Goal: Obtain resource: Download file/media

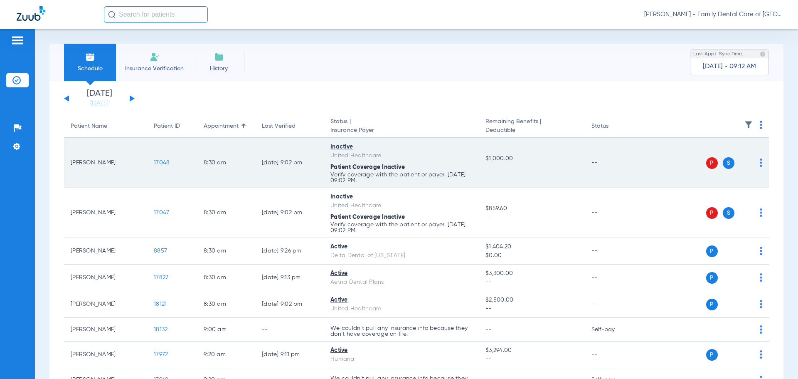
click at [168, 164] on span "17048" at bounding box center [162, 163] width 16 height 6
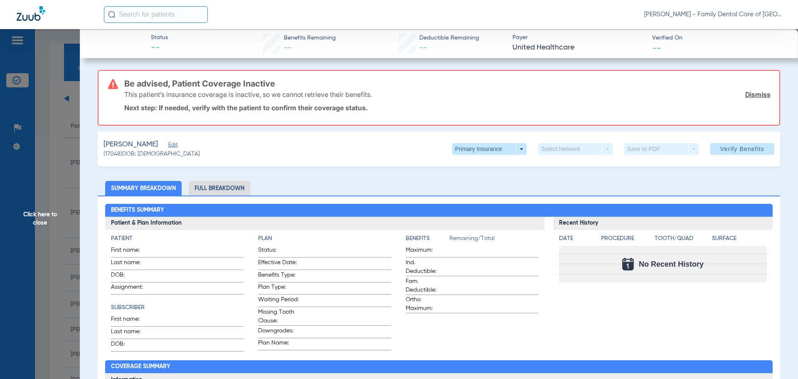
click at [52, 82] on span "Click here to close" at bounding box center [40, 218] width 80 height 379
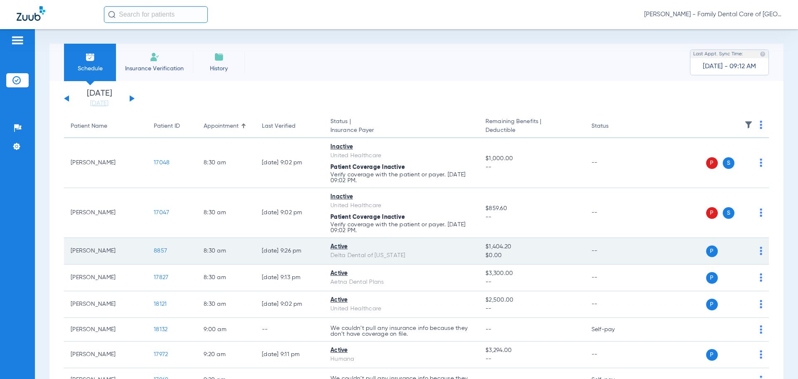
click at [160, 253] on span "8857" at bounding box center [160, 251] width 13 height 6
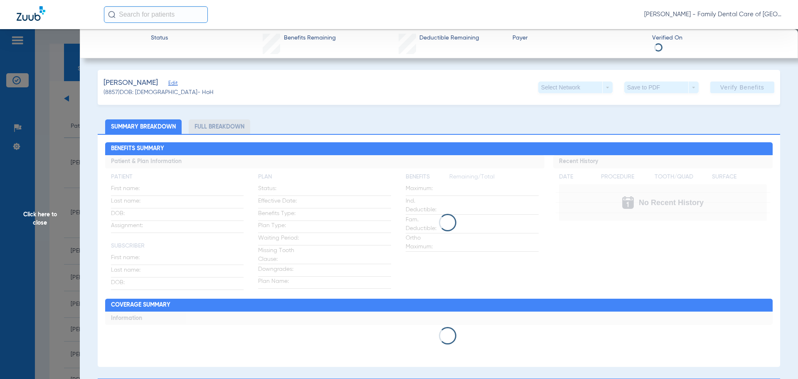
click at [69, 192] on span "Click here to close" at bounding box center [40, 218] width 80 height 379
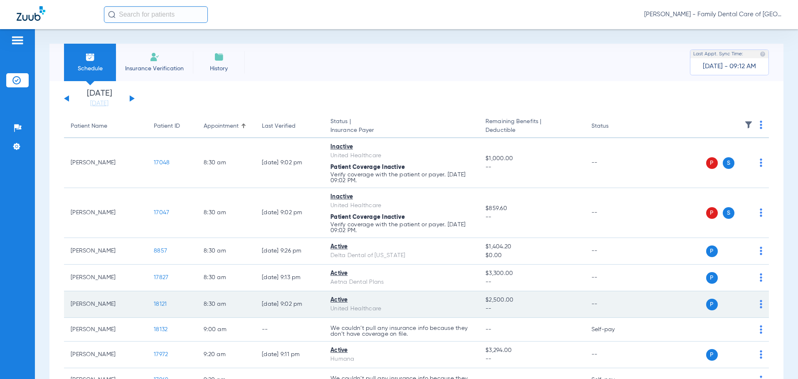
click at [159, 305] on span "18121" at bounding box center [160, 304] width 13 height 6
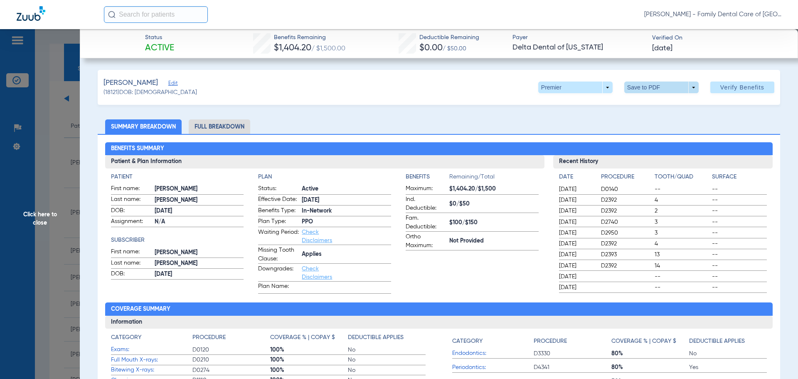
click at [688, 87] on span at bounding box center [661, 87] width 74 height 12
click at [672, 101] on span "Save to PDF" at bounding box center [658, 104] width 33 height 6
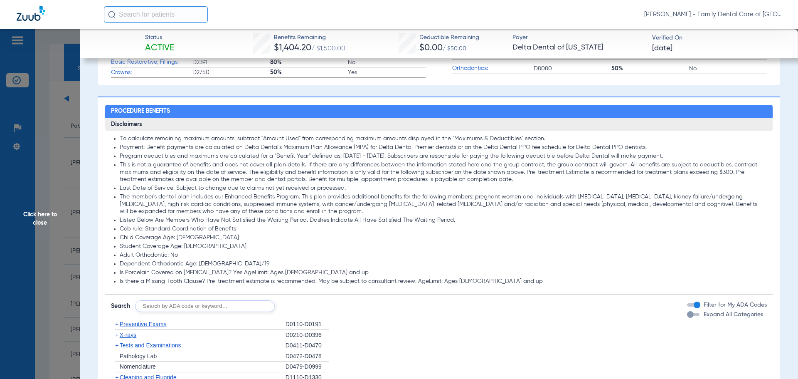
scroll to position [36, 0]
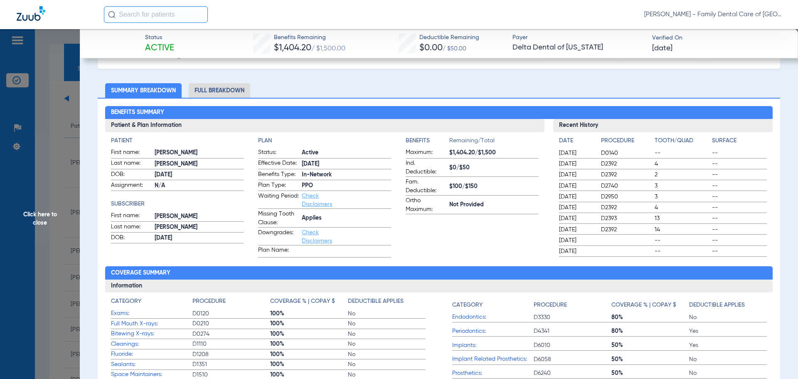
click at [77, 163] on span "Click here to close" at bounding box center [40, 218] width 80 height 379
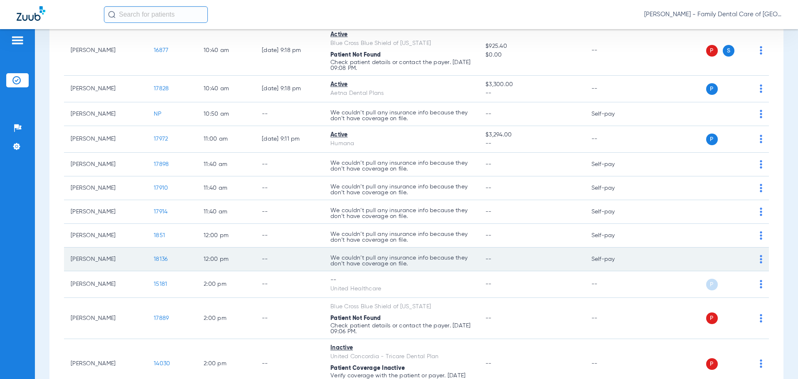
scroll to position [499, 0]
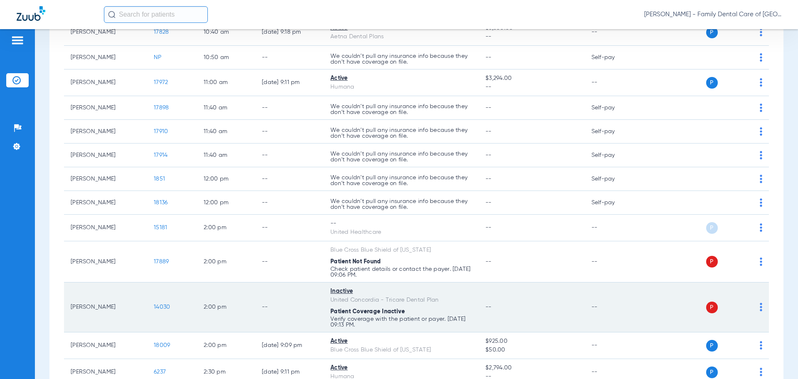
click at [309, 315] on td "--" at bounding box center [289, 307] width 69 height 50
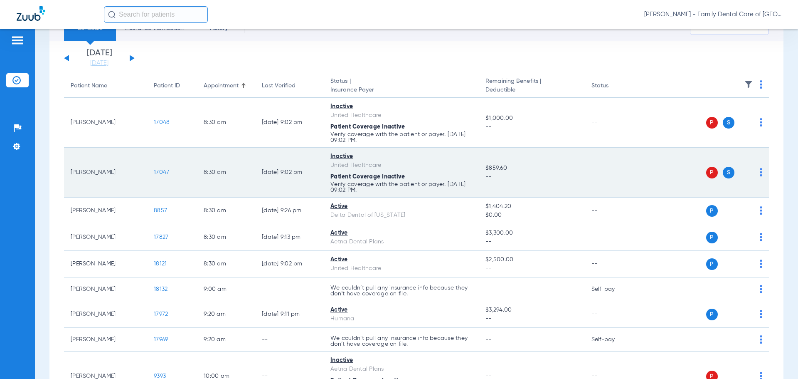
scroll to position [0, 0]
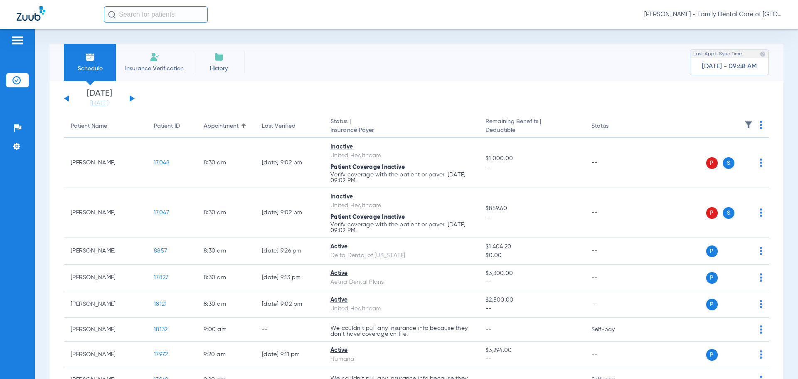
click at [69, 99] on div "[DATE] [DATE] [DATE] [DATE] [DATE] [DATE] [DATE] [DATE] [DATE] [DATE] [DATE] [D…" at bounding box center [99, 98] width 71 height 18
click at [67, 99] on button at bounding box center [66, 98] width 5 height 6
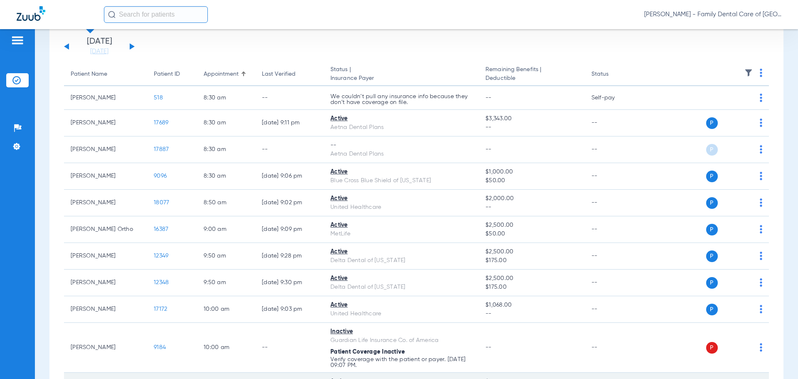
scroll to position [125, 0]
